Goal: Information Seeking & Learning: Learn about a topic

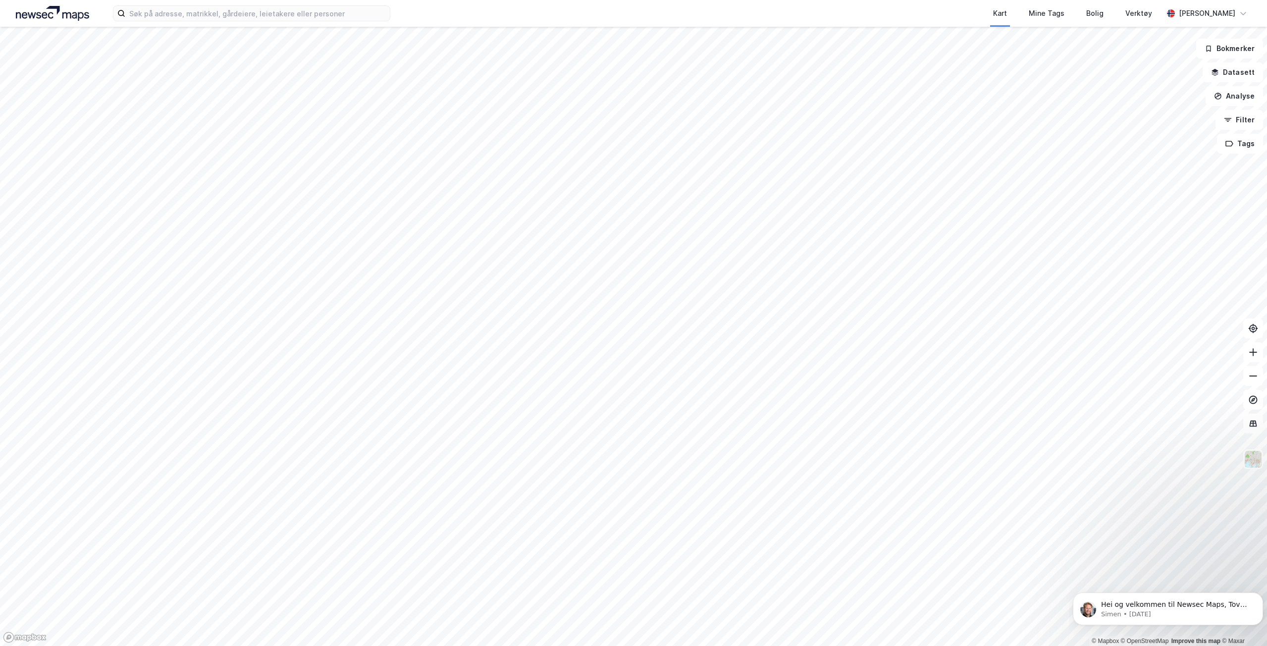
click at [386, 0] on html "Kart Mine Tags Bolig Verktøy Tove Anette Pedersen © Mapbox © OpenStreetMap Impr…" at bounding box center [633, 323] width 1267 height 646
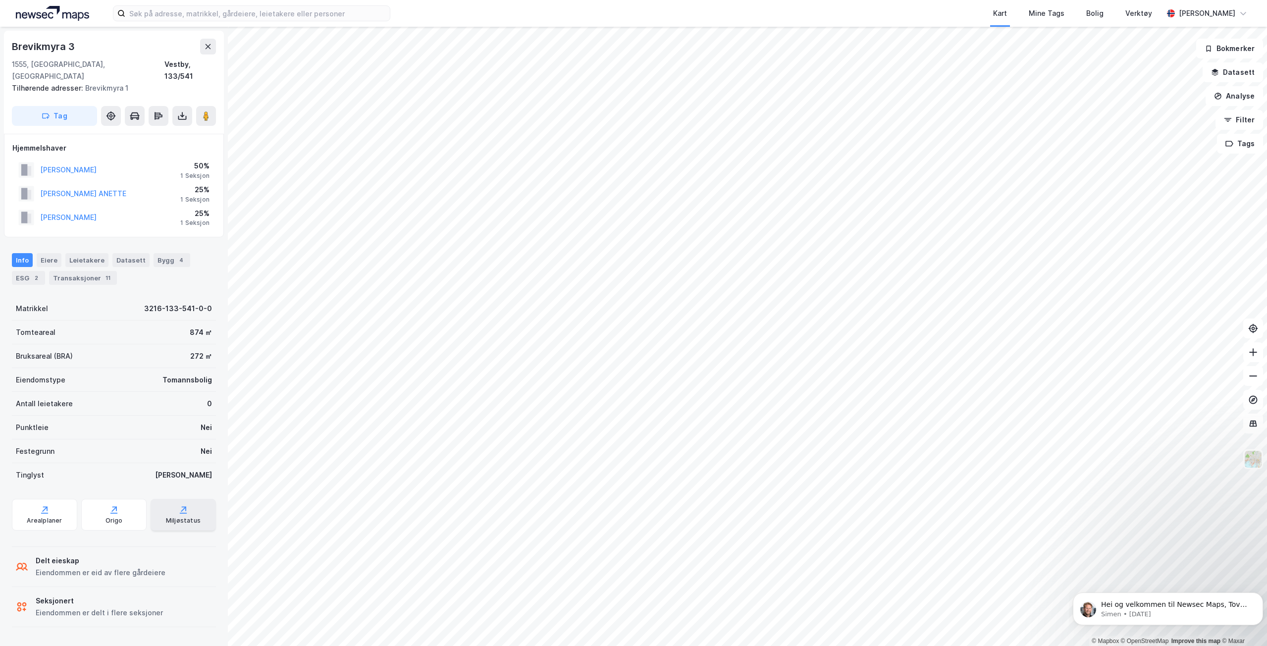
click at [177, 517] on div "Miljøstatus" at bounding box center [183, 521] width 35 height 8
click at [68, 271] on div "Transaksjoner 11" at bounding box center [83, 278] width 68 height 14
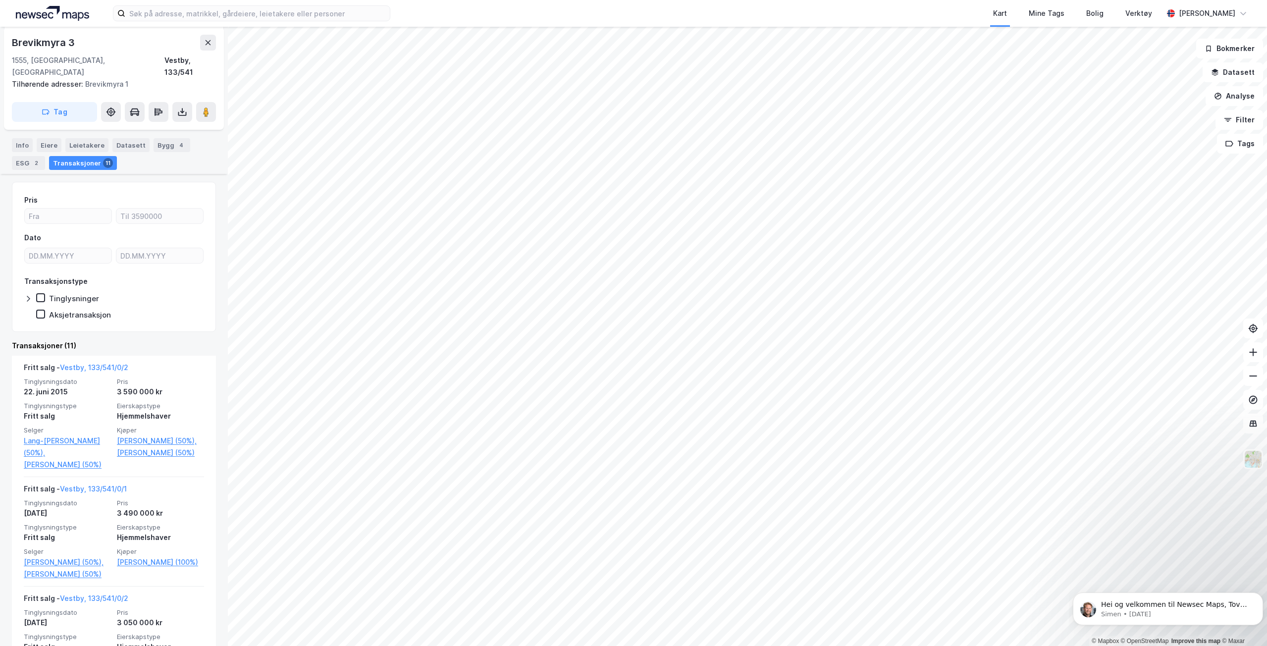
scroll to position [113, 0]
click at [22, 158] on div "ESG 2" at bounding box center [28, 165] width 33 height 14
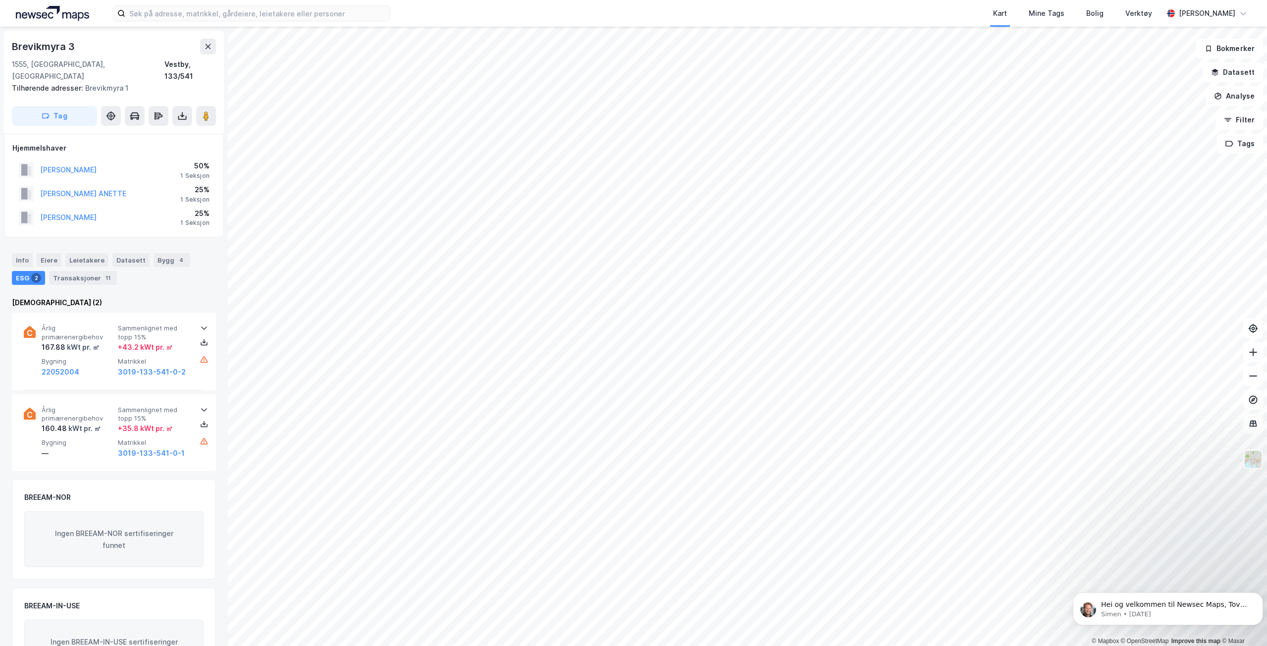
click at [42, 11] on img at bounding box center [52, 13] width 73 height 15
